Goal: Information Seeking & Learning: Learn about a topic

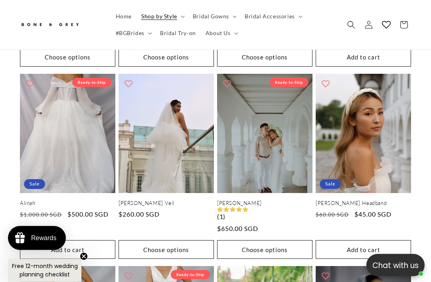
scroll to position [426, 0]
click at [282, 200] on link "Anna" at bounding box center [264, 203] width 95 height 7
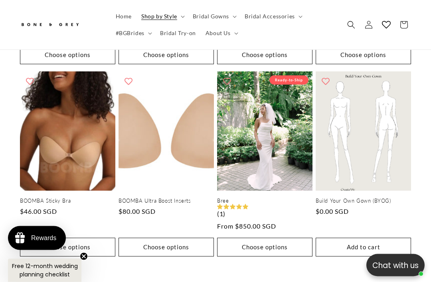
scroll to position [1161, 0]
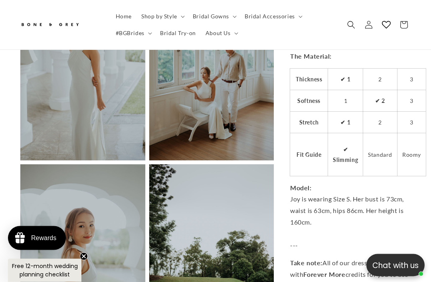
scroll to position [669, 0]
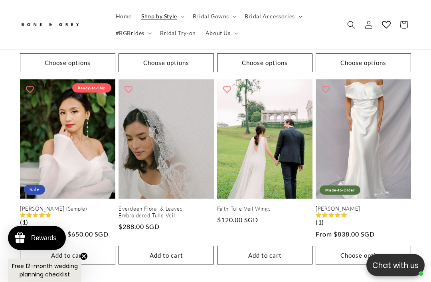
scroll to position [1196, 0]
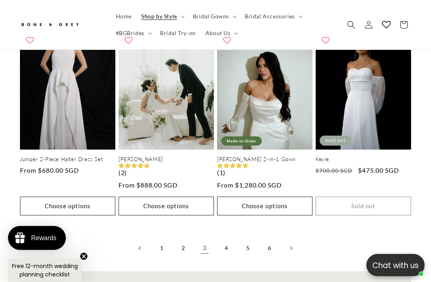
scroll to position [1224, 0]
click at [223, 239] on link "4" at bounding box center [226, 248] width 18 height 18
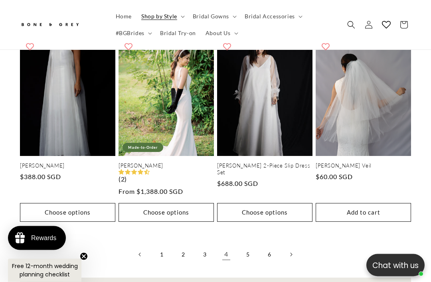
scroll to position [1218, 0]
click at [245, 246] on link "5" at bounding box center [248, 255] width 18 height 18
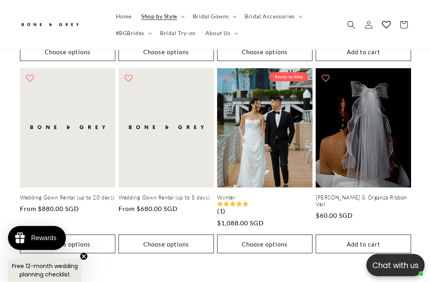
scroll to position [1201, 0]
click at [271, 277] on link "6" at bounding box center [269, 286] width 18 height 18
